Goal: Task Accomplishment & Management: Understand process/instructions

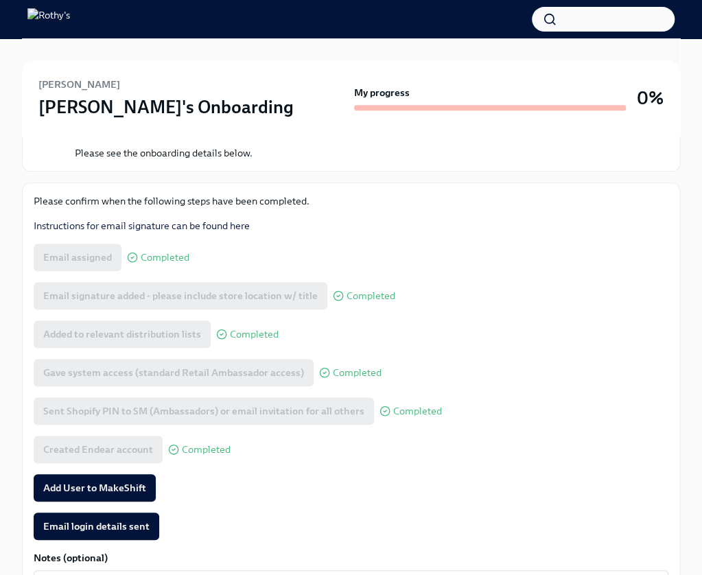
scroll to position [361, 0]
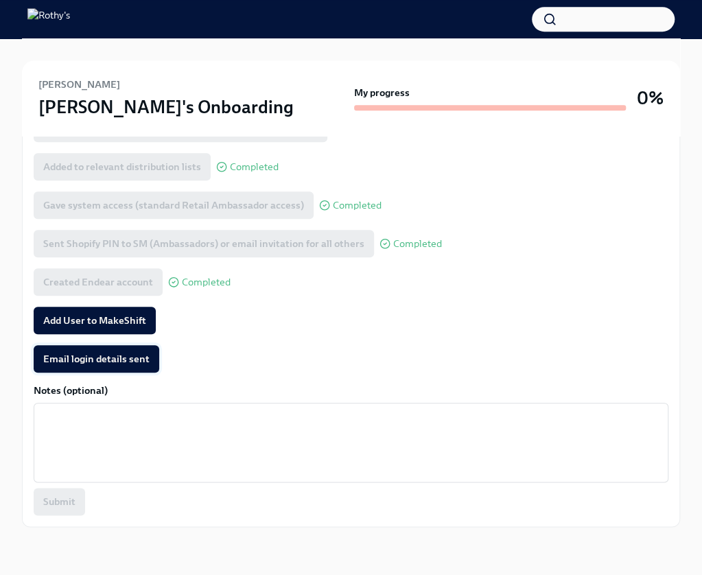
click at [106, 356] on span "Email login details sent" at bounding box center [96, 359] width 106 height 14
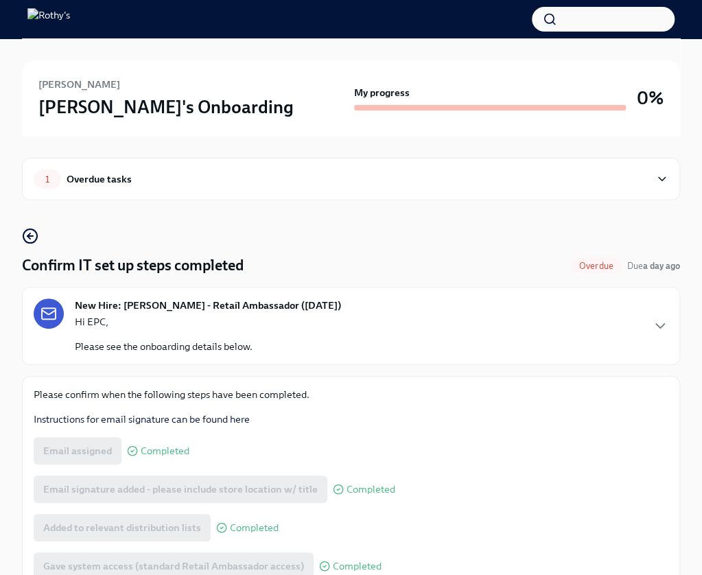
click at [515, 274] on div "Confirm IT set up steps completed Overdue Due a day ago" at bounding box center [351, 265] width 658 height 21
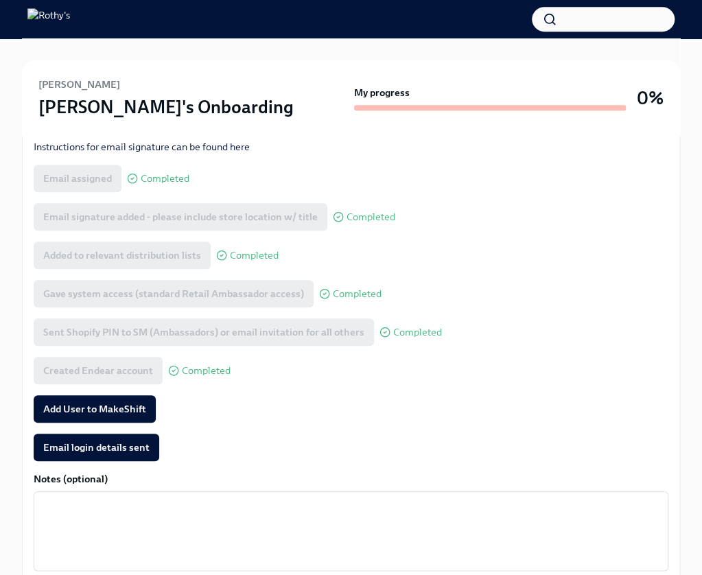
scroll to position [273, 0]
click at [113, 444] on span "Email login details sent" at bounding box center [96, 447] width 106 height 14
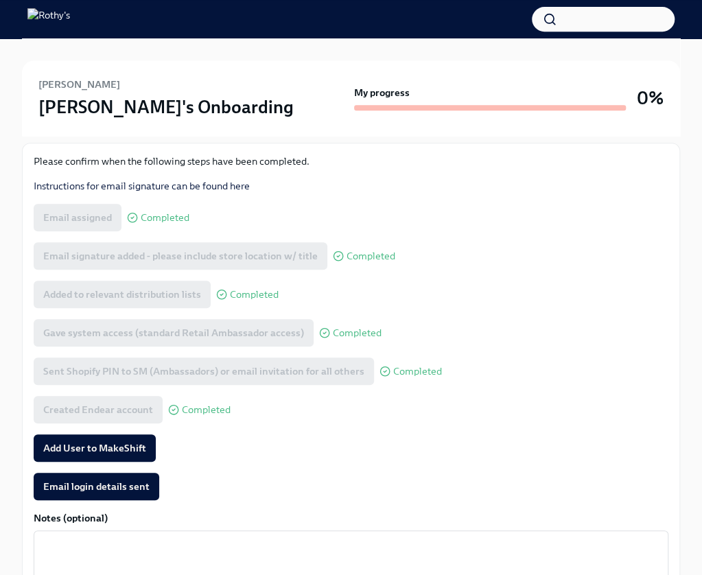
scroll to position [361, 0]
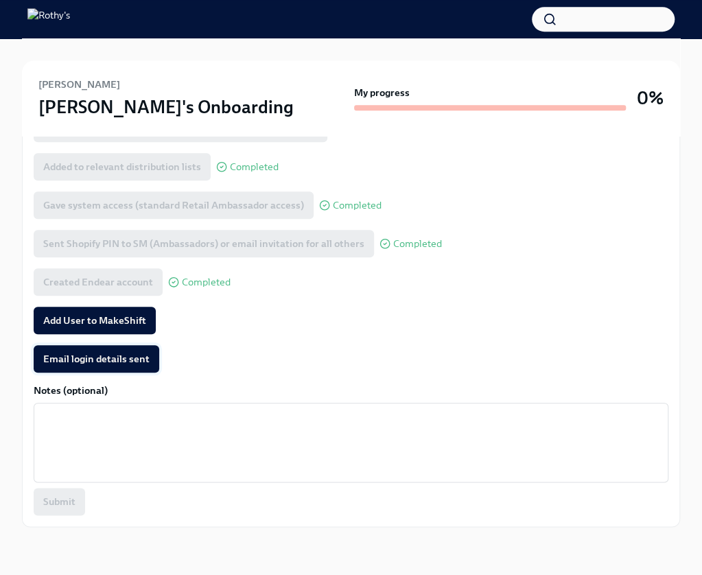
click at [92, 367] on button "Email login details sent" at bounding box center [97, 358] width 126 height 27
